Goal: Information Seeking & Learning: Learn about a topic

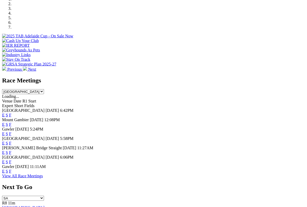
scroll to position [168, 0]
click at [13, 155] on span "[GEOGRAPHIC_DATA]" at bounding box center [23, 157] width 42 height 4
click at [11, 160] on link "F" at bounding box center [10, 162] width 2 height 4
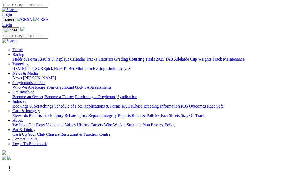
scroll to position [183, 0]
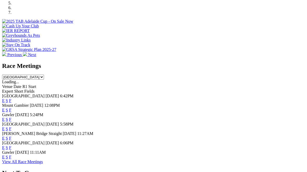
click at [11, 98] on link "F" at bounding box center [10, 100] width 2 height 4
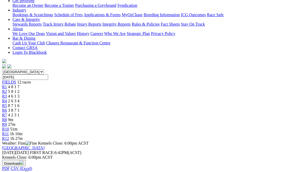
scroll to position [107, 0]
